Goal: Communication & Community: Answer question/provide support

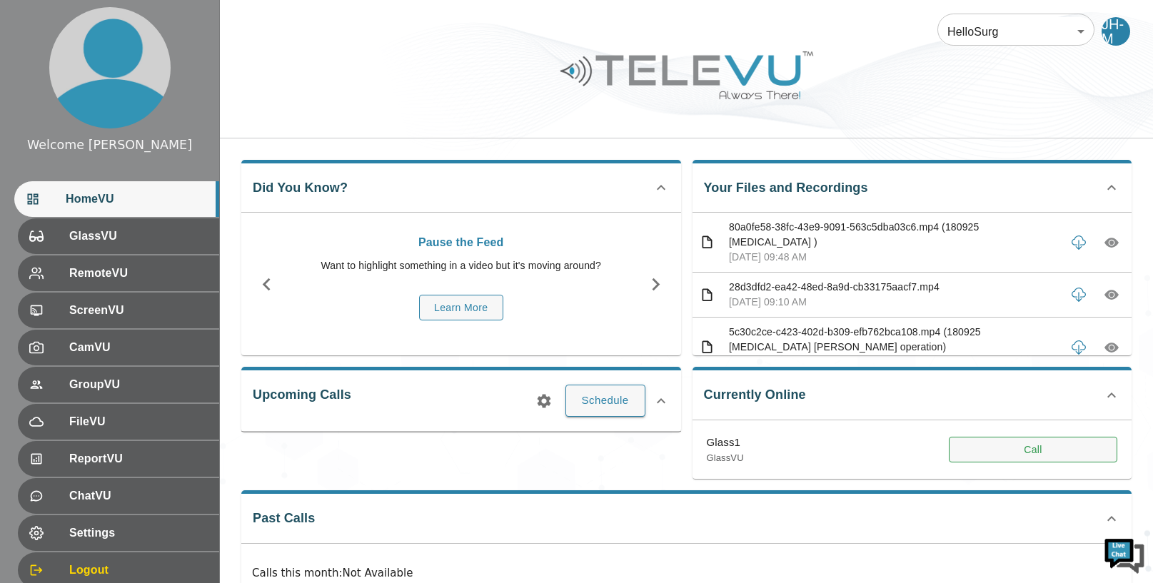
click at [1002, 445] on button "Call" at bounding box center [1032, 450] width 168 height 26
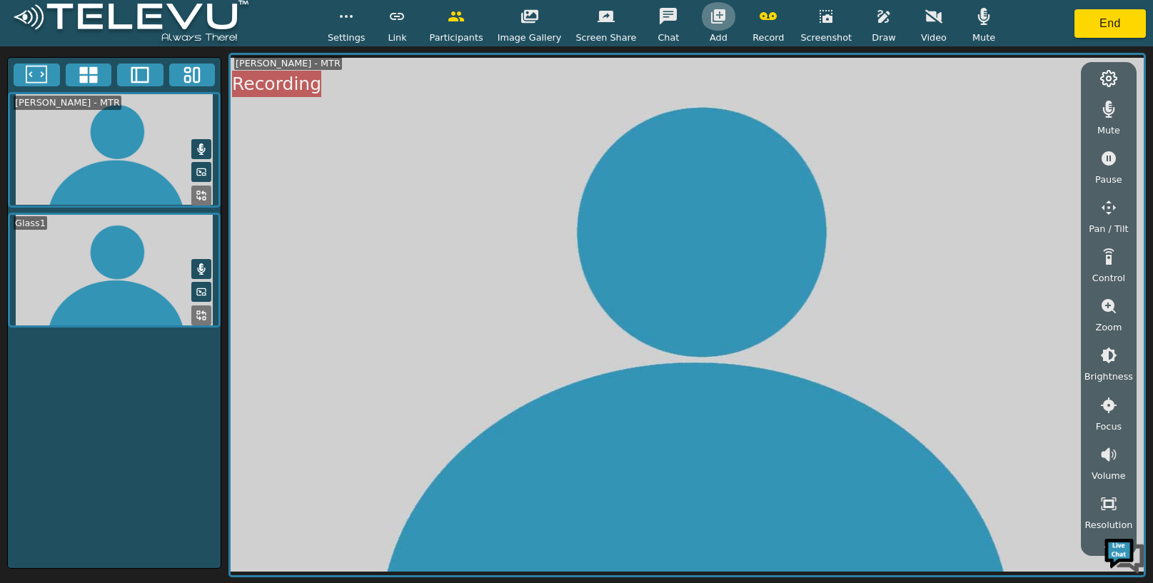
click at [714, 19] on icon "button" at bounding box center [718, 16] width 14 height 14
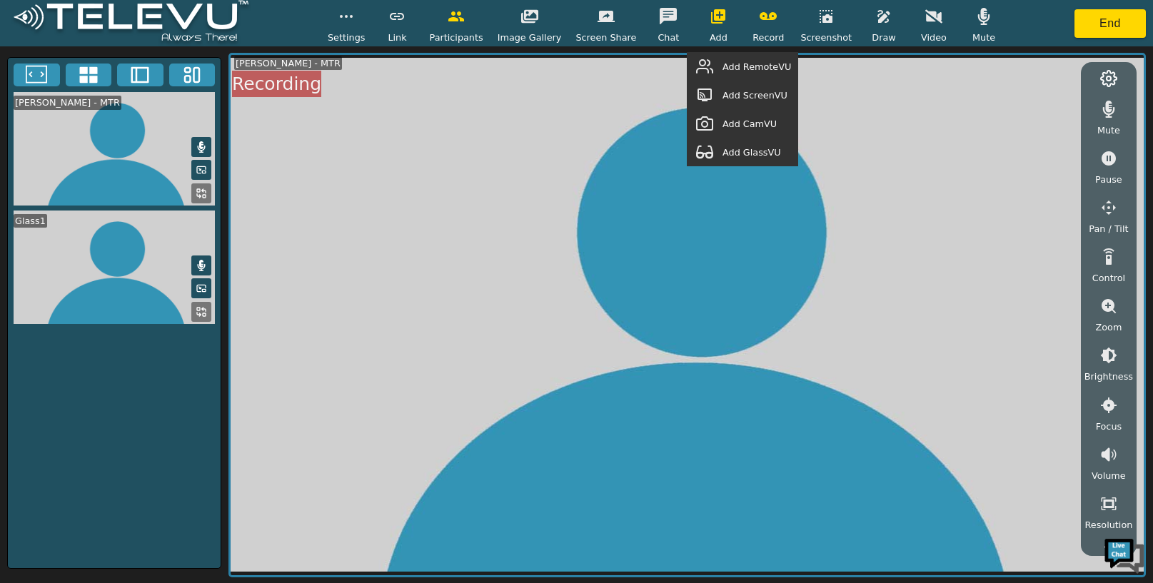
click at [749, 153] on span "Add GlassVU" at bounding box center [751, 153] width 59 height 14
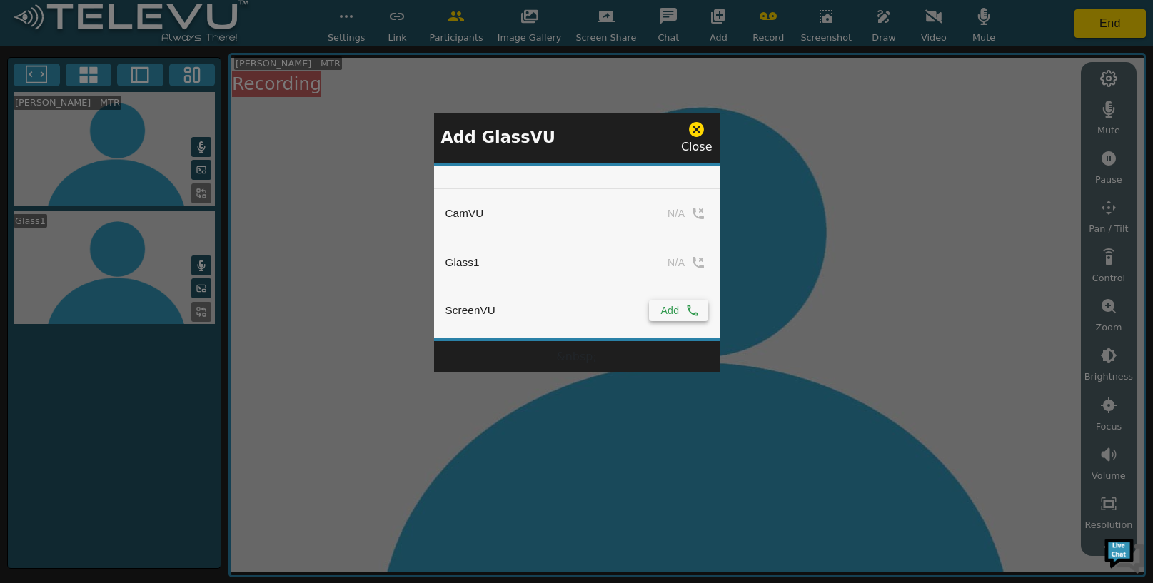
click at [672, 313] on button "Add" at bounding box center [678, 310] width 59 height 21
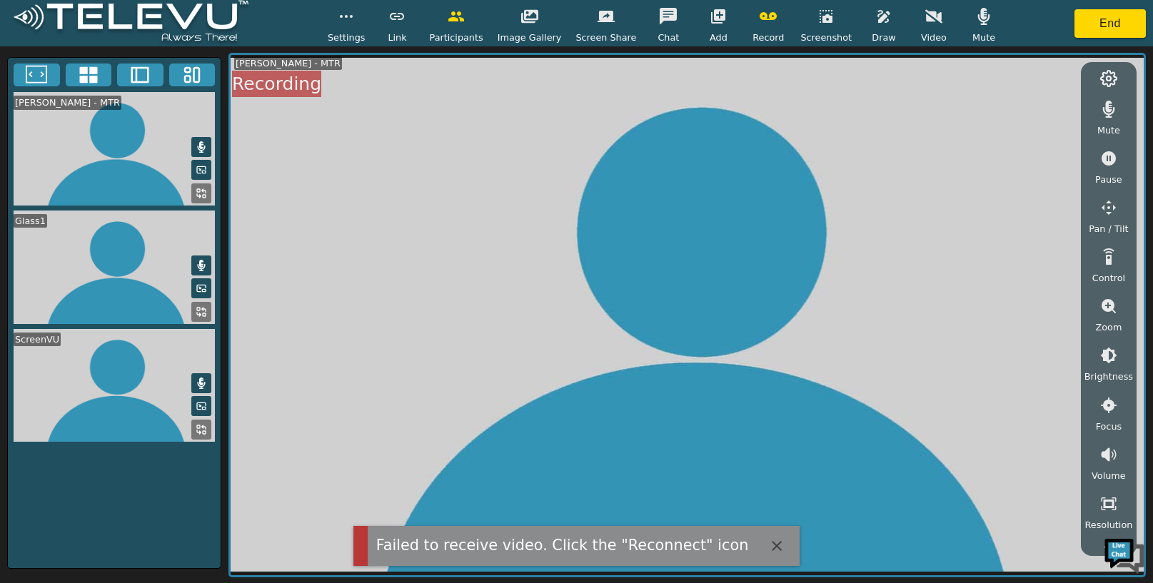
click at [204, 427] on icon at bounding box center [201, 429] width 11 height 11
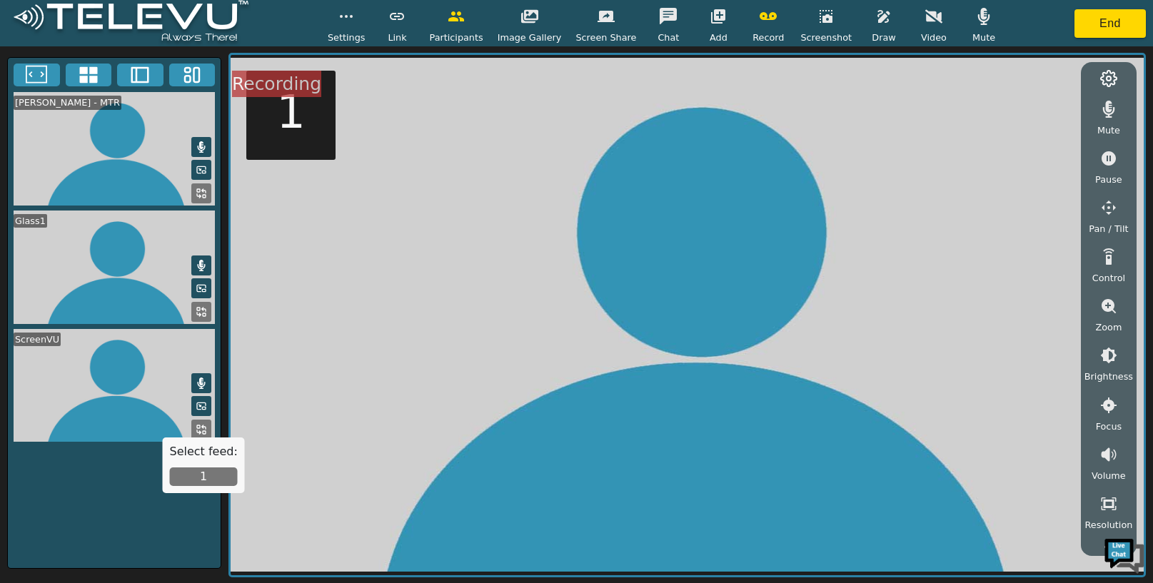
click at [204, 477] on button "1" at bounding box center [204, 476] width 68 height 19
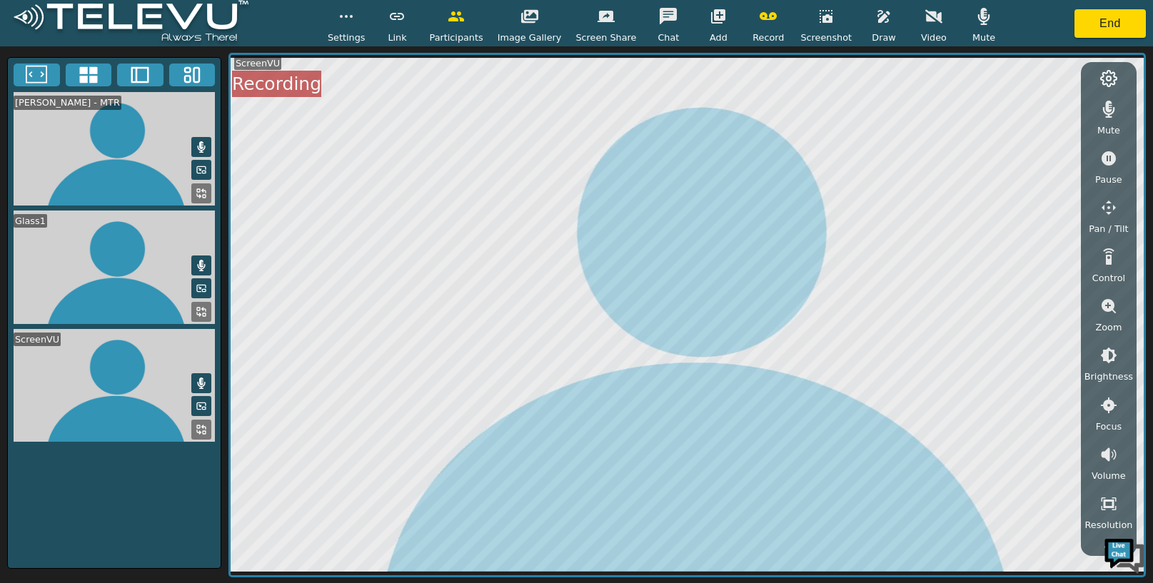
click at [1099, 373] on span "Brightness" at bounding box center [1108, 377] width 49 height 14
click at [1105, 436] on icon "button" at bounding box center [1108, 433] width 17 height 17
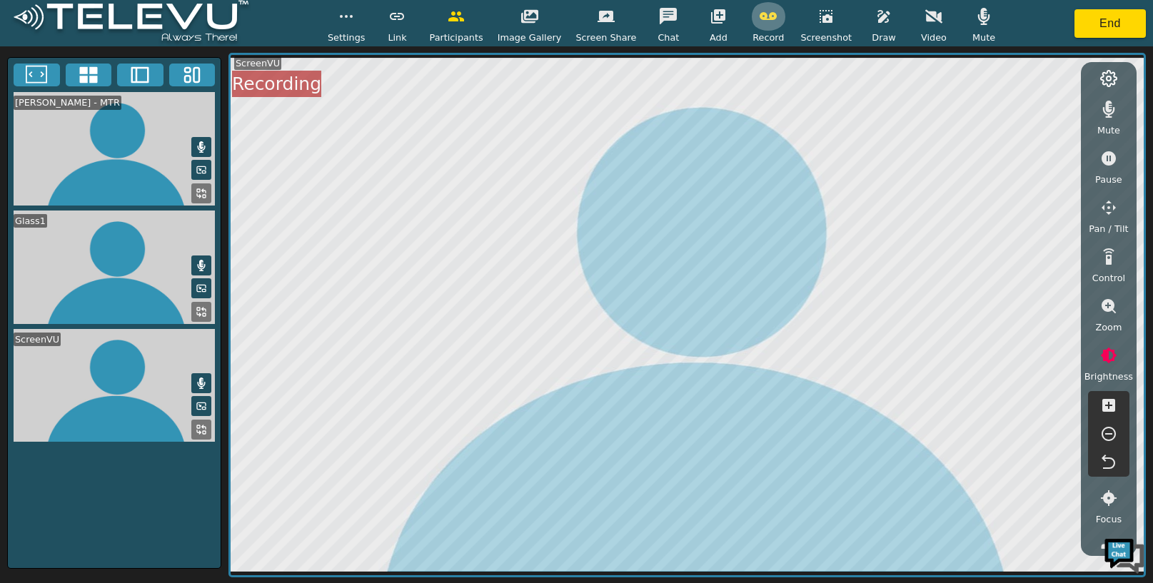
click at [759, 16] on icon "button" at bounding box center [767, 16] width 17 height 17
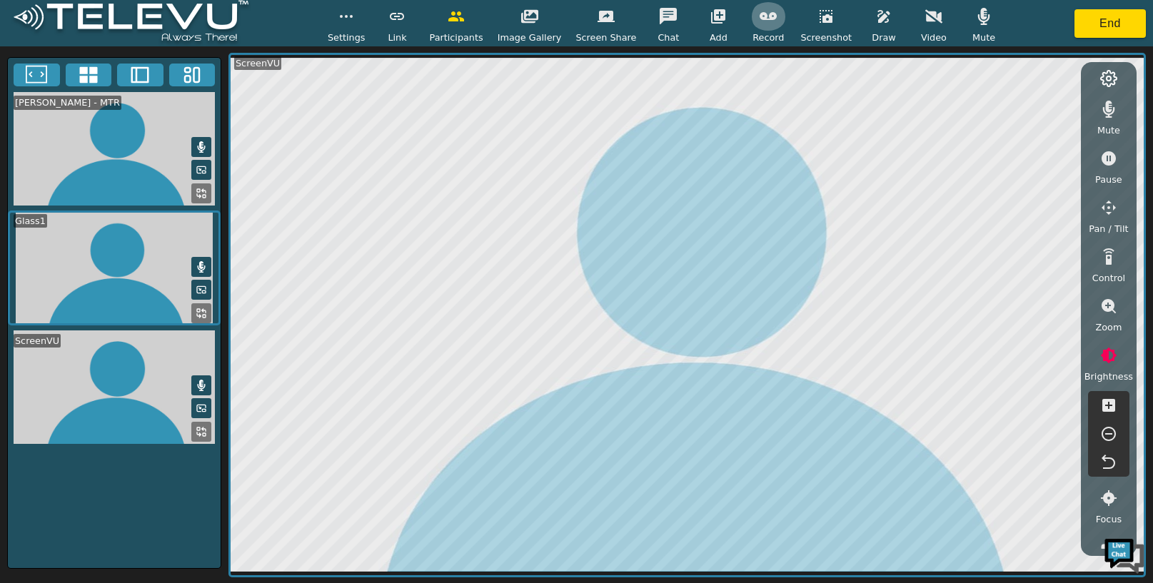
click at [764, 19] on icon "button" at bounding box center [767, 16] width 17 height 8
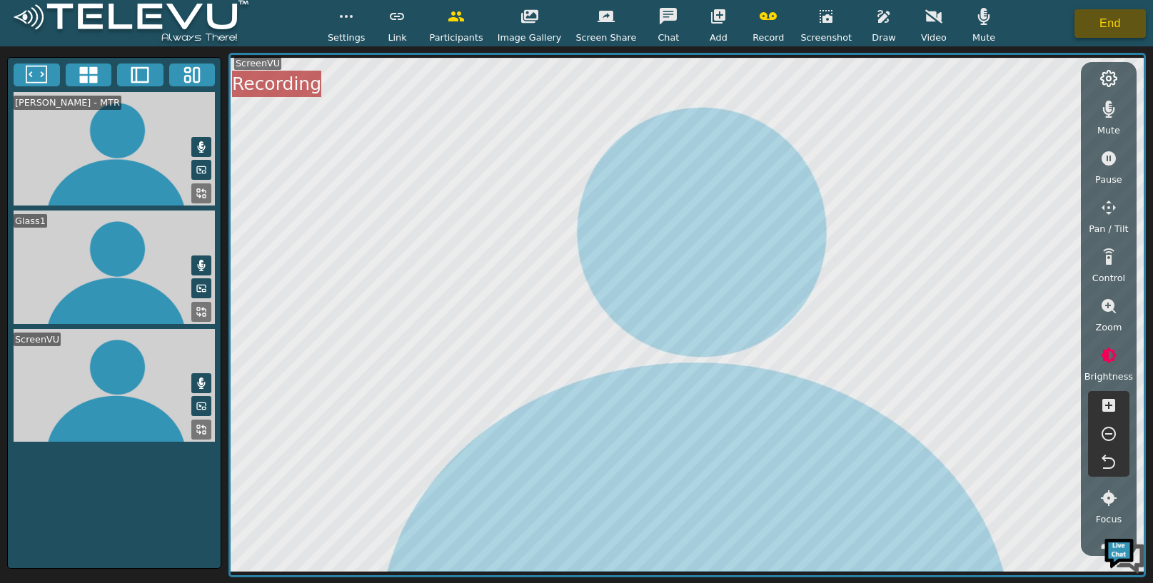
click at [1103, 19] on button "End" at bounding box center [1109, 23] width 71 height 29
